Goal: Find specific page/section: Find specific page/section

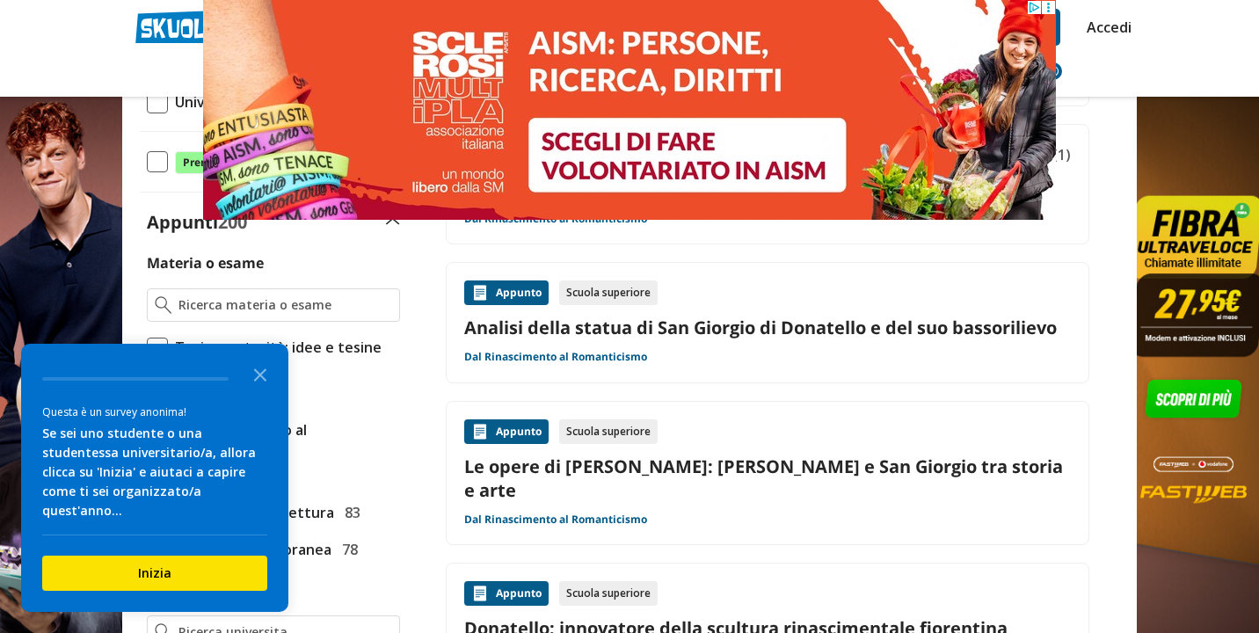
scroll to position [331, 0]
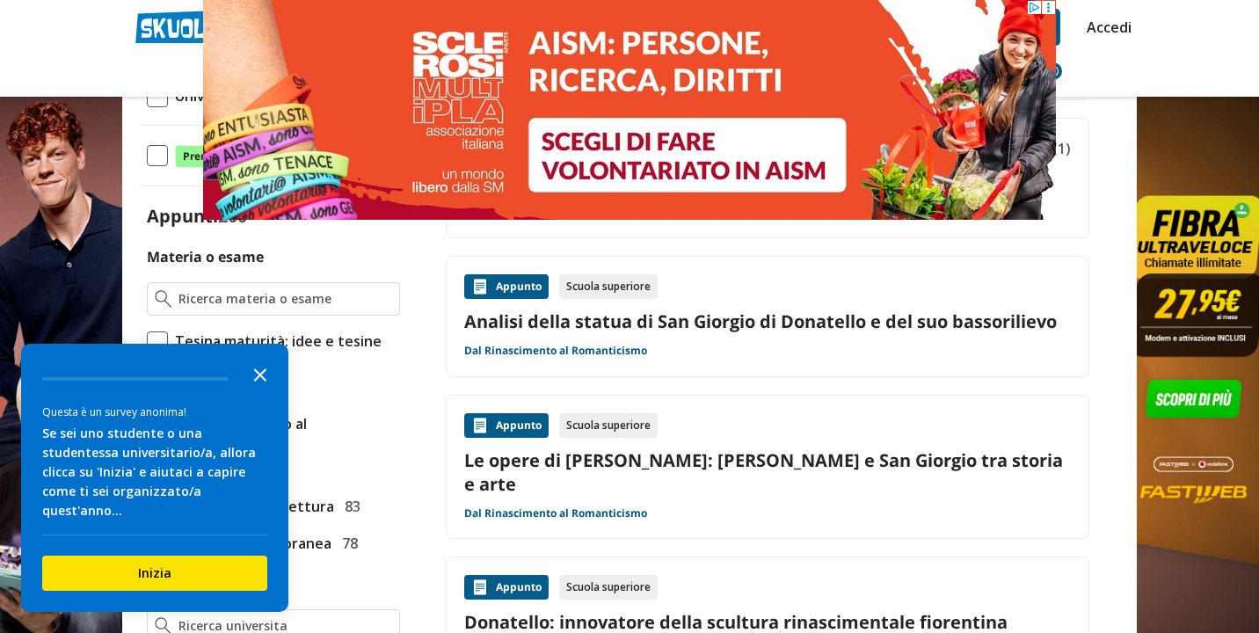
click at [267, 391] on icon "Close the survey" at bounding box center [260, 373] width 35 height 35
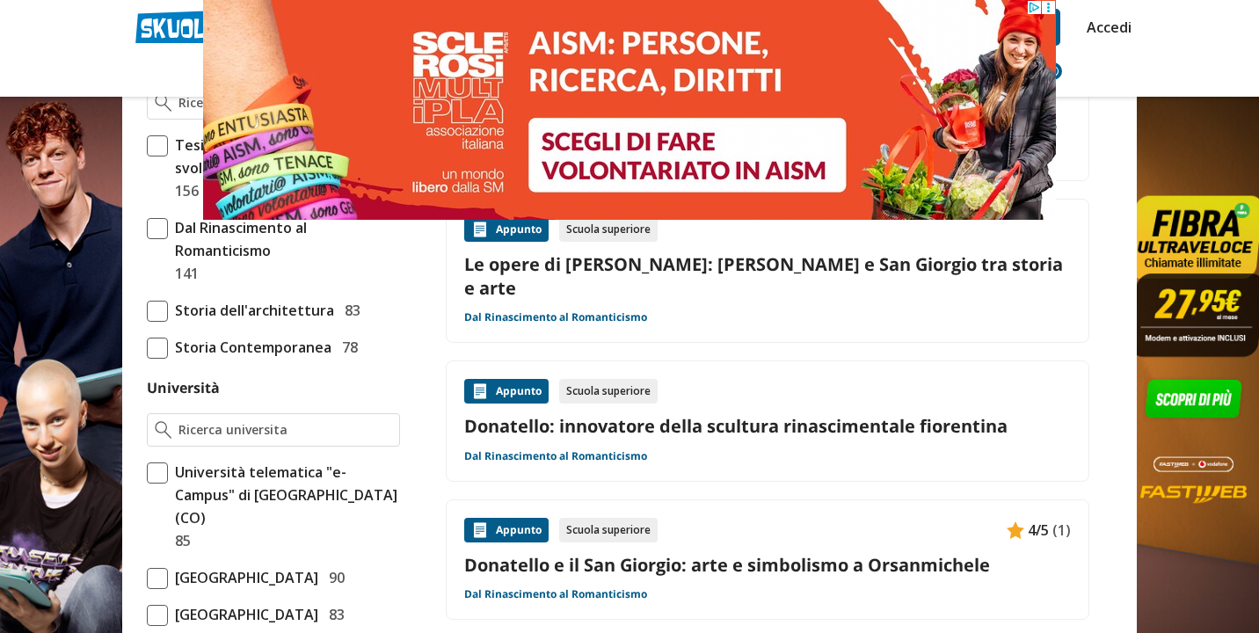
scroll to position [534, 0]
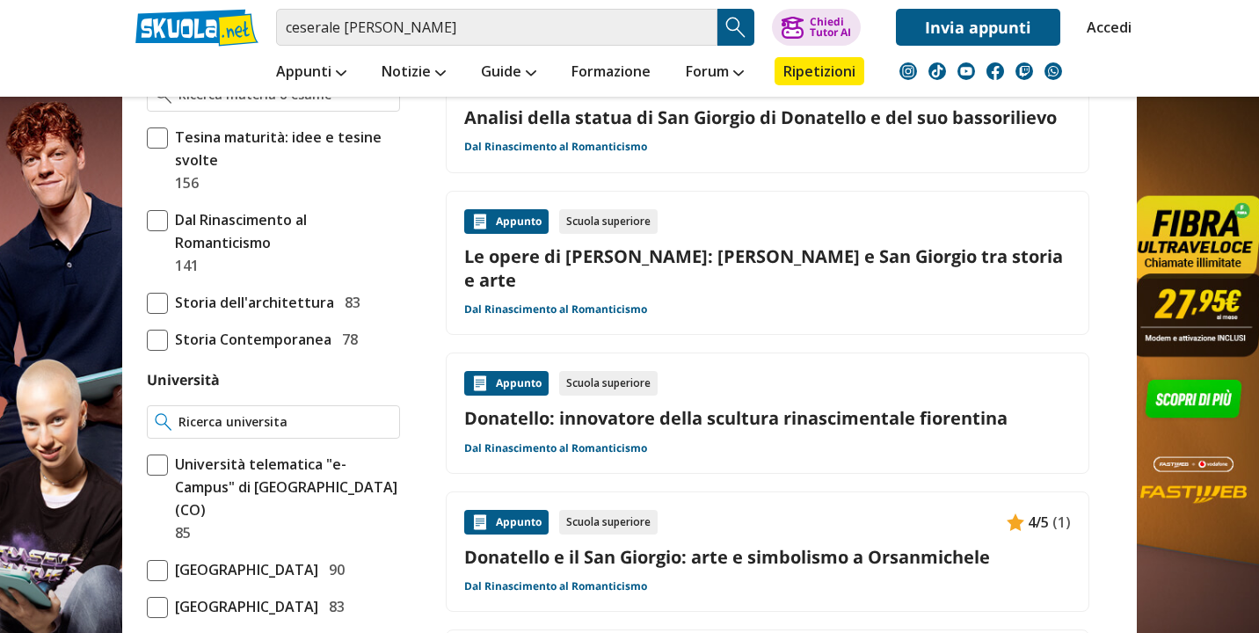
click at [296, 432] on div at bounding box center [273, 421] width 253 height 33
click at [293, 421] on input "Università" at bounding box center [285, 422] width 214 height 18
type input "u"
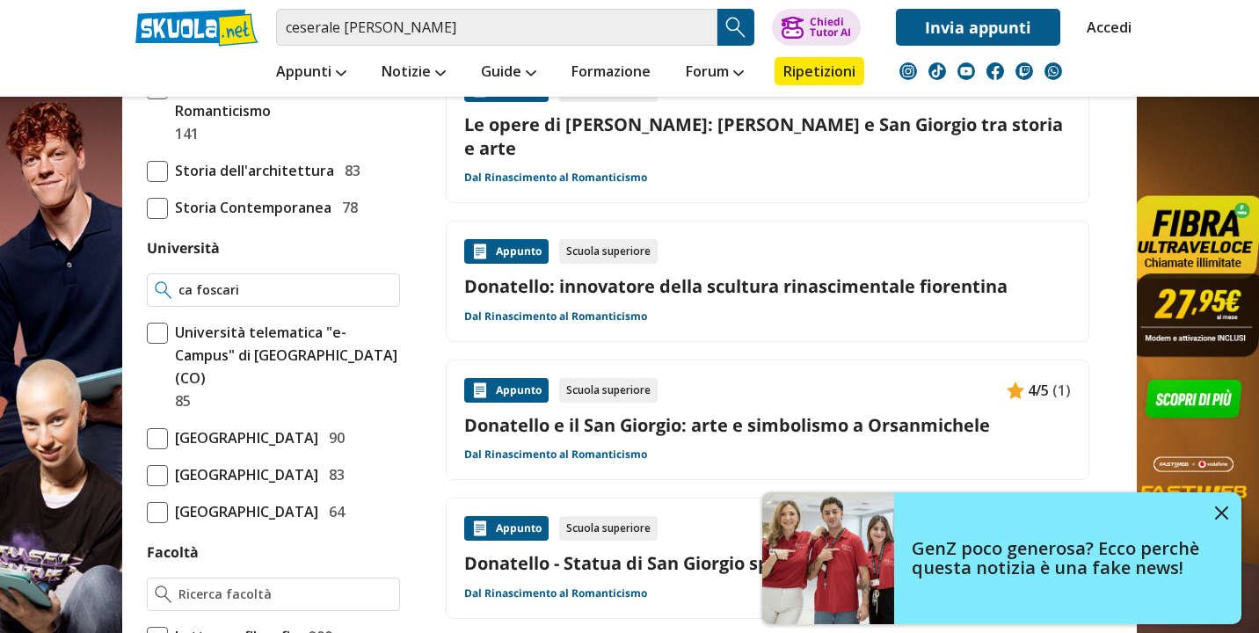
scroll to position [526, 0]
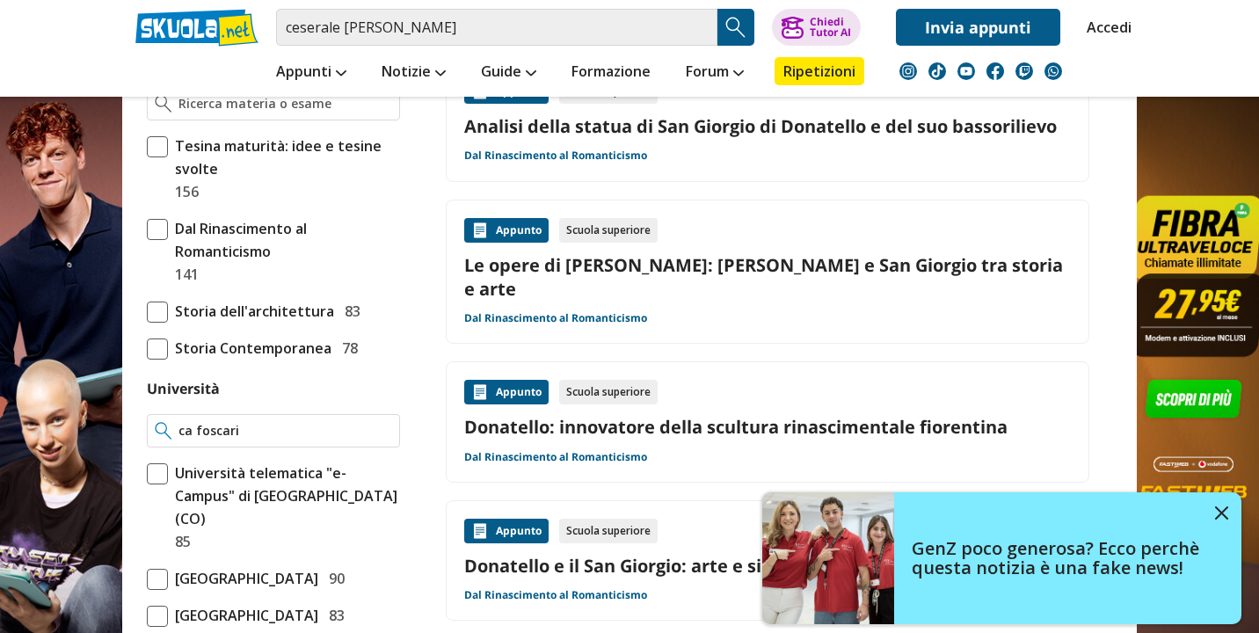
click at [191, 431] on input "ca foscari" at bounding box center [285, 431] width 214 height 18
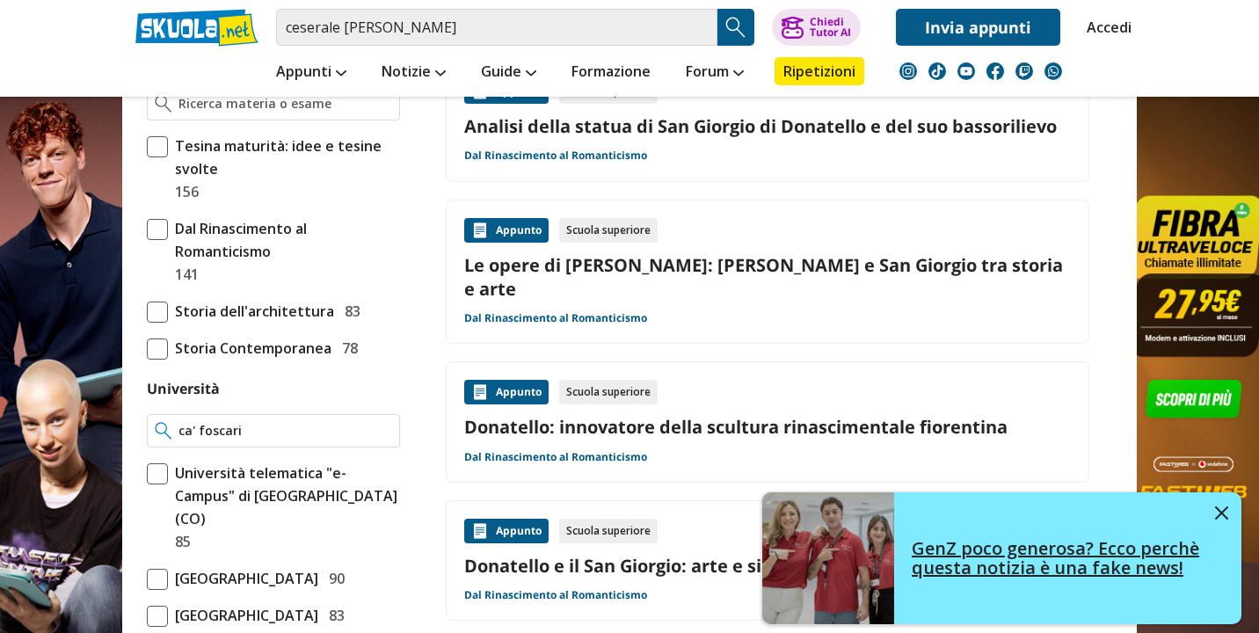
type input "ca' foscari"
click at [1224, 517] on img at bounding box center [1221, 512] width 13 height 13
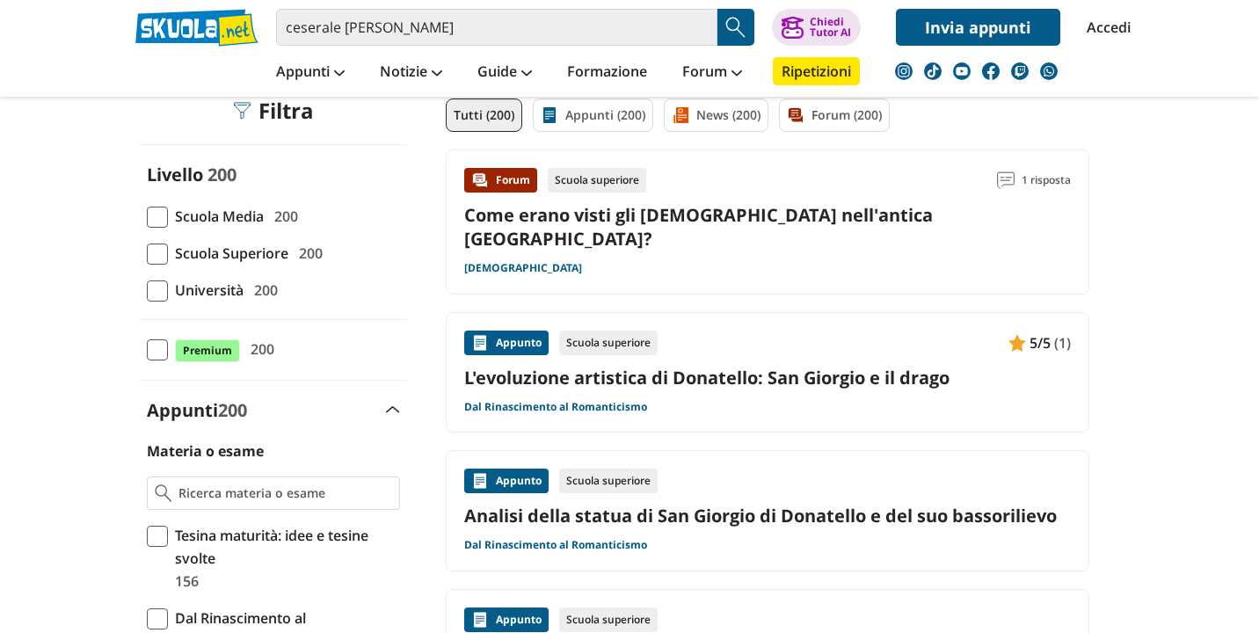
scroll to position [143, 0]
